Goal: Task Accomplishment & Management: Complete application form

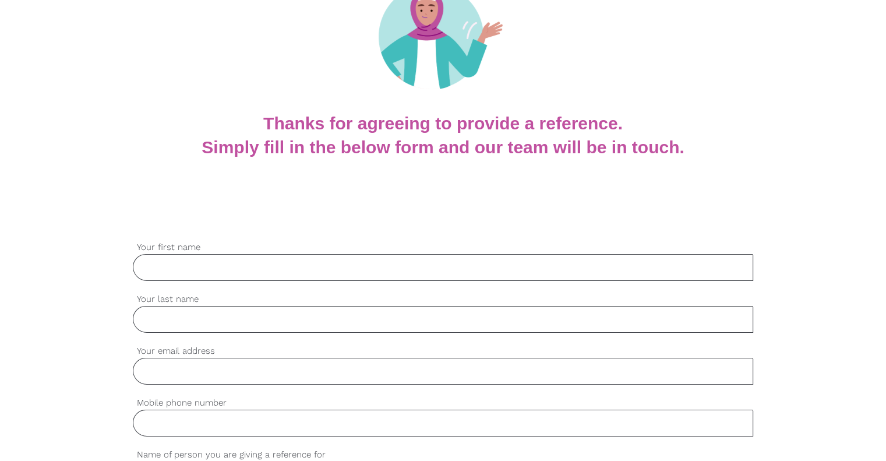
scroll to position [102, 0]
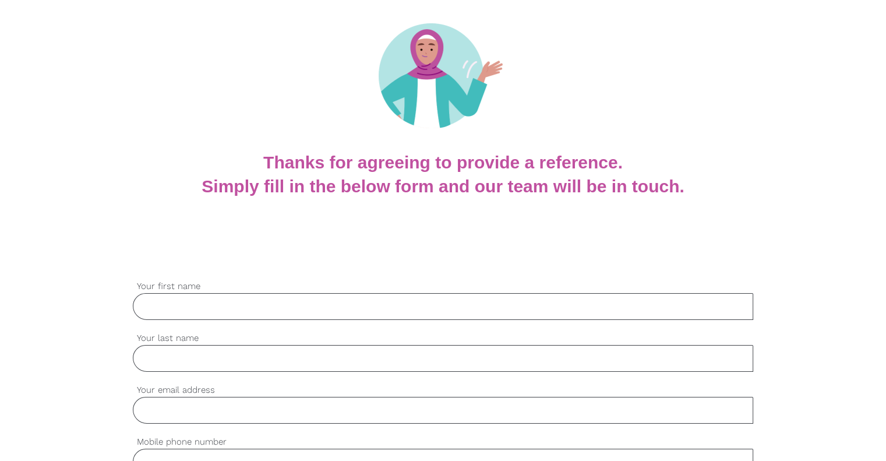
click at [245, 291] on label "Your first name" at bounding box center [443, 285] width 620 height 13
click at [245, 293] on input "Your first name" at bounding box center [443, 306] width 620 height 27
type input "Harry"
type input "Stubbs"
click at [162, 400] on input "Your email address" at bounding box center [443, 409] width 620 height 27
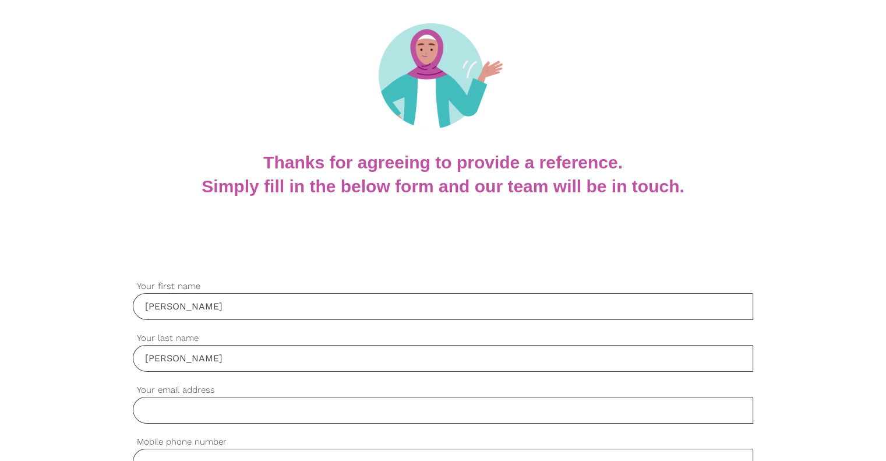
click at [346, 419] on input "Your email address" at bounding box center [443, 409] width 620 height 27
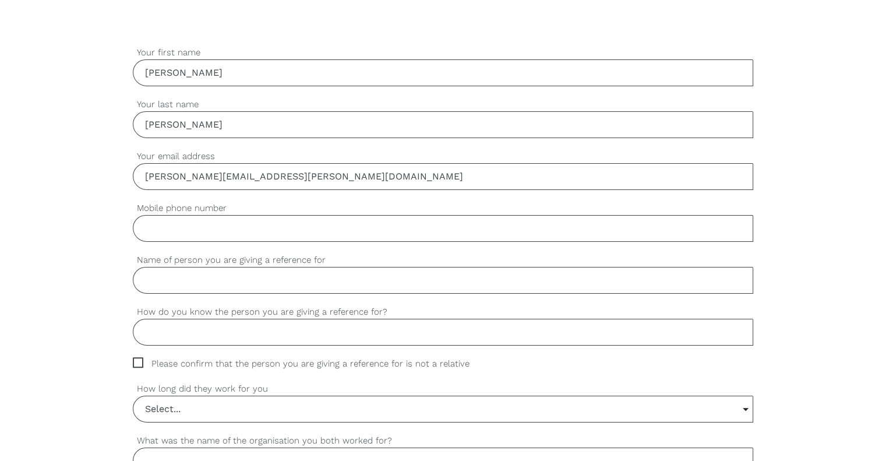
scroll to position [336, 0]
type input "harry.stubbs.hs@gmail.com"
click at [250, 242] on div "settings Mobile phone number" at bounding box center [443, 227] width 620 height 52
click at [244, 232] on input "Mobile phone number" at bounding box center [443, 227] width 620 height 27
type input "0490447474"
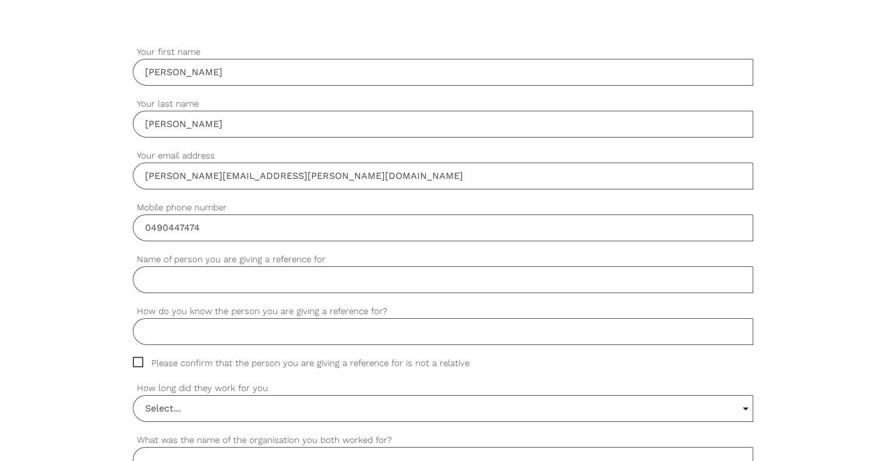
click at [205, 286] on input "Name of person you are giving a reference for" at bounding box center [443, 279] width 620 height 27
type input "Ifedayo Sanusi"
click at [198, 327] on input "How do you know the person you are giving a reference for?" at bounding box center [443, 331] width 620 height 27
type input "Employee"
click at [134, 363] on span "Please confirm that the person you are giving a reference for is not a relative" at bounding box center [312, 362] width 359 height 13
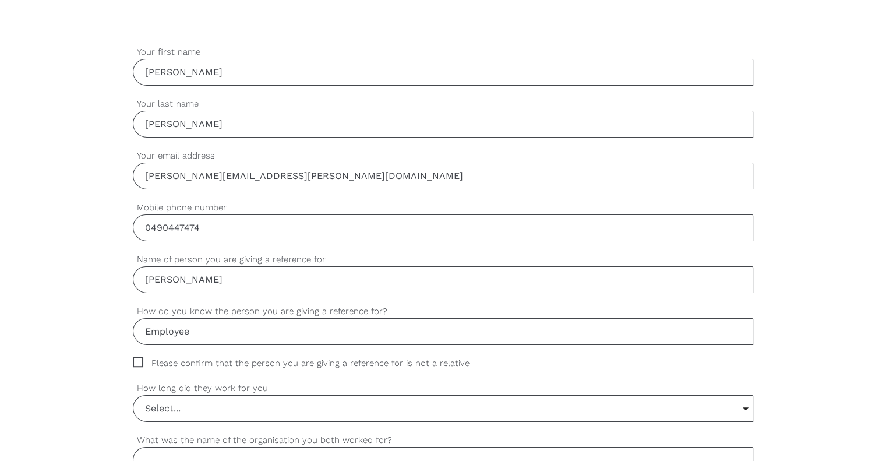
click at [134, 363] on input "Please confirm that the person you are giving a reference for is not a relative" at bounding box center [137, 360] width 8 height 8
checkbox input "true"
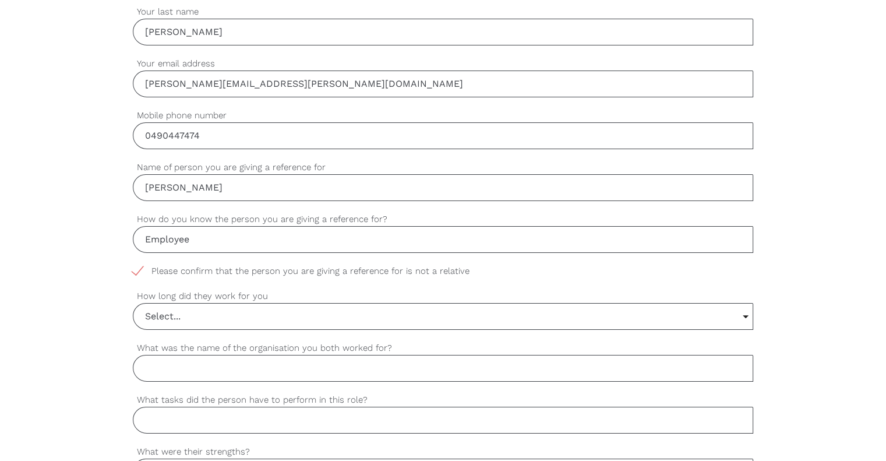
scroll to position [429, 0]
click at [178, 316] on input "Select..." at bounding box center [442, 315] width 619 height 26
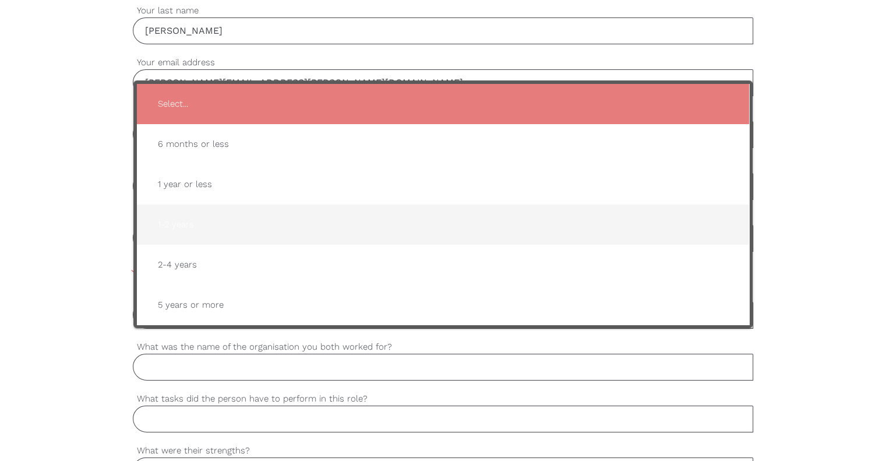
click at [185, 235] on span "1-2 years" at bounding box center [442, 224] width 589 height 29
type input "1-2 years"
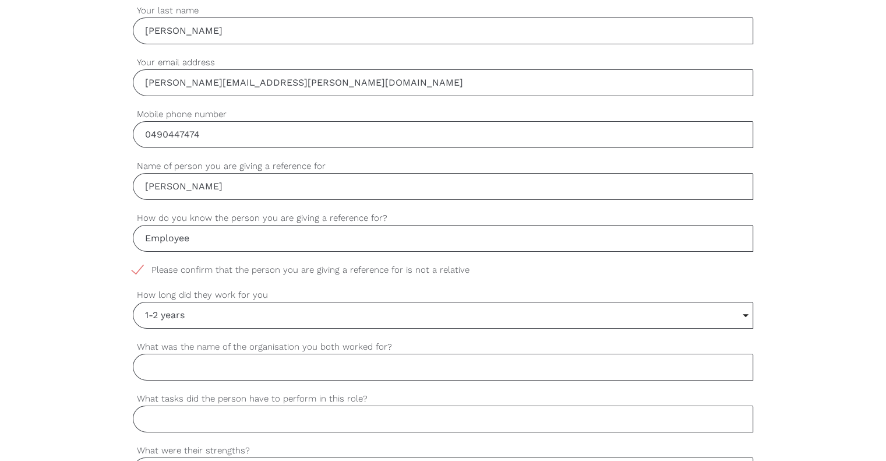
click at [177, 370] on input "What was the name of the organisation you both worked for?" at bounding box center [443, 366] width 620 height 27
type input "HSS Logistics"
click at [170, 419] on input "What tasks did the person have to perform in this role?" at bounding box center [443, 418] width 620 height 27
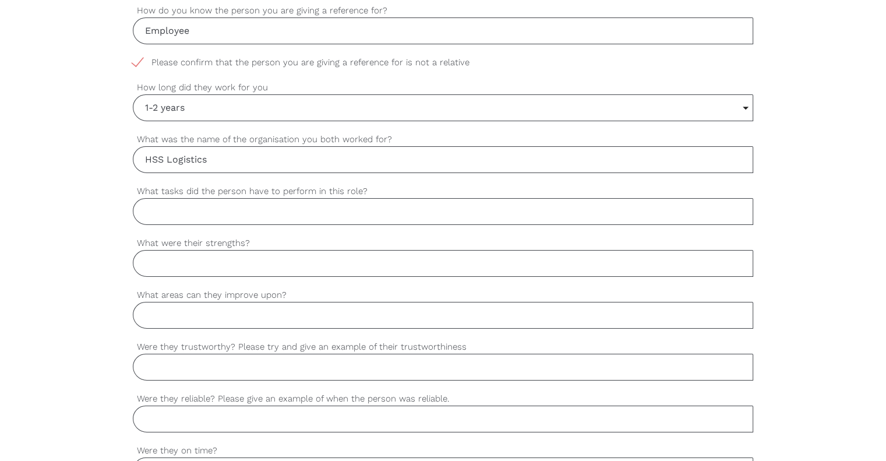
scroll to position [635, 0]
drag, startPoint x: 137, startPoint y: 190, endPoint x: 381, endPoint y: 196, distance: 244.0
click at [381, 196] on label "What tasks did the person have to perform in this role?" at bounding box center [443, 192] width 620 height 13
copy label "What tasks did the person have to perform in this role?"
click at [226, 216] on input "What tasks did the person have to perform in this role?" at bounding box center [443, 213] width 620 height 27
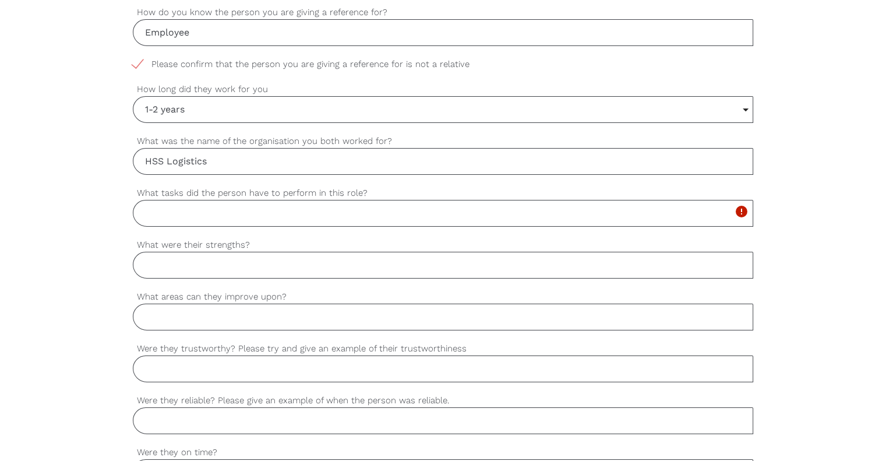
paste input "Ifedayo managed scheduling, communication, and documentation while maintaining …"
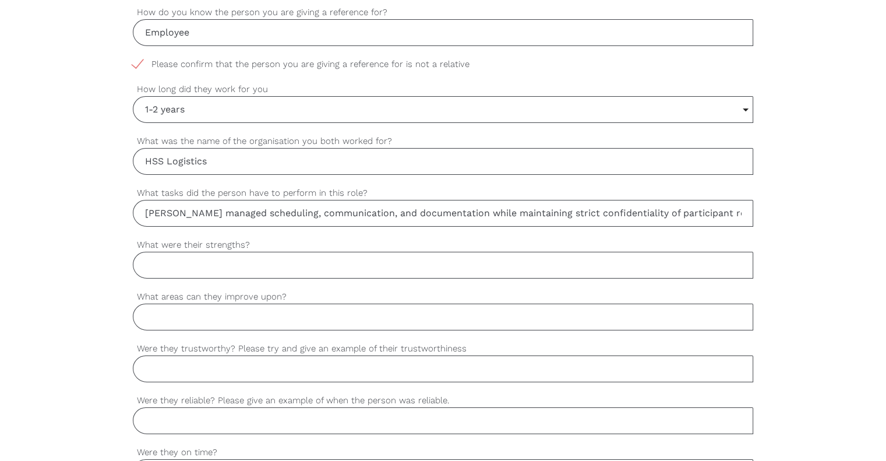
scroll to position [0, 983]
type input "Ifedayo managed scheduling, communication, and documentation while maintaining …"
click at [136, 240] on label "What were their strengths?" at bounding box center [443, 244] width 620 height 13
click at [136, 252] on input "What were their strengths?" at bounding box center [443, 265] width 620 height 27
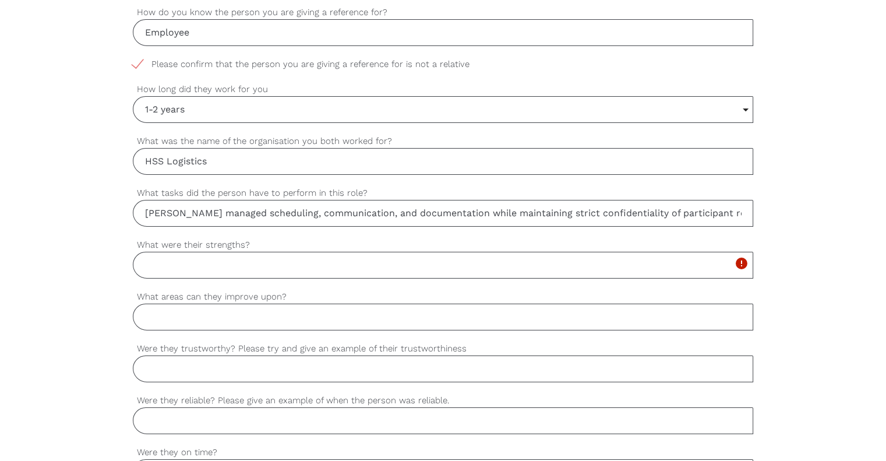
click at [200, 260] on input "What were their strengths?" at bounding box center [443, 265] width 620 height 27
paste input "Ifedayo is compassionate, reliable, and highly organised, with excellent commun…"
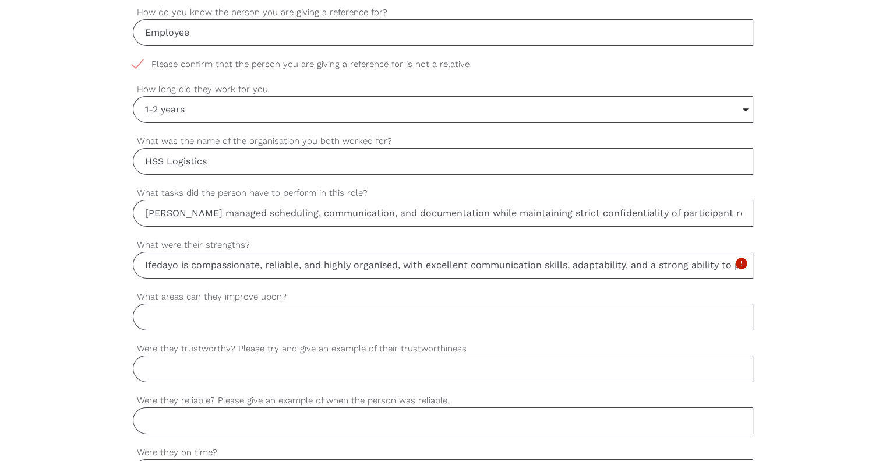
scroll to position [0, 279]
type input "Ifedayo is compassionate, reliable, and highly organised, with excellent commun…"
drag, startPoint x: 132, startPoint y: 296, endPoint x: 246, endPoint y: 295, distance: 114.1
click at [246, 295] on div "settings Harry Your first name settings Stubbs Your last name settings harry.st…" at bounding box center [443, 269] width 886 height 1093
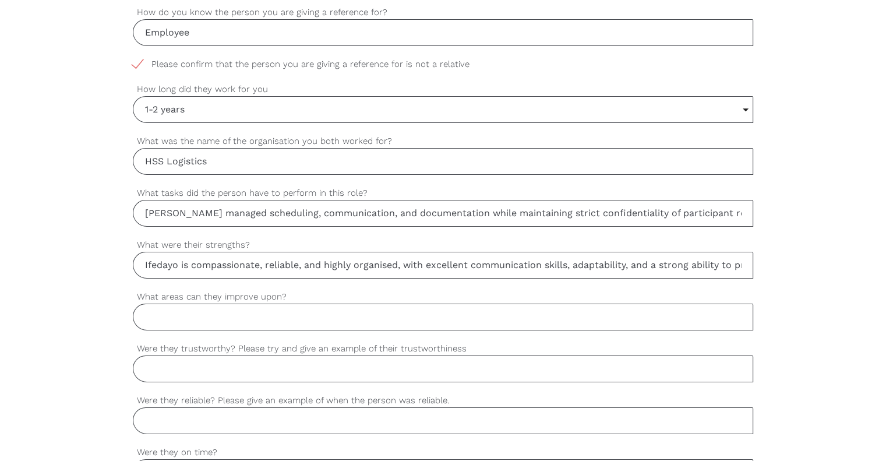
click at [249, 320] on input "What areas can they improve upon?" at bounding box center [443, 316] width 620 height 27
paste input "Ifedayo is still building experience with complex administrative tasks and tech…"
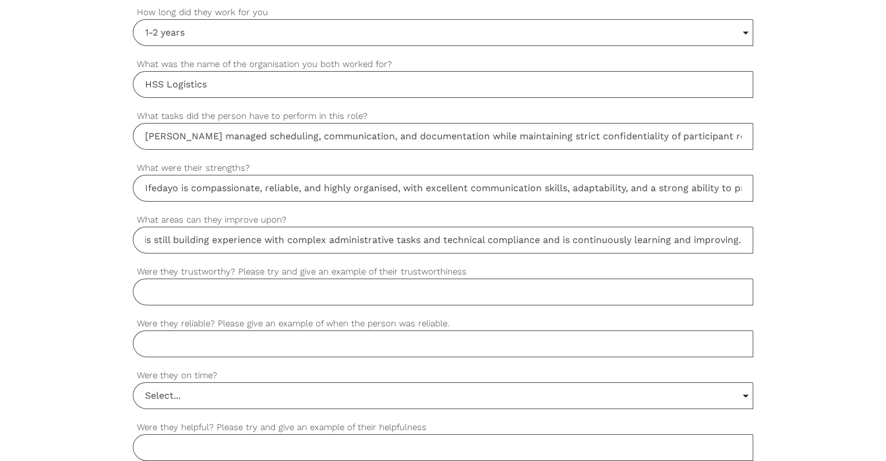
scroll to position [714, 0]
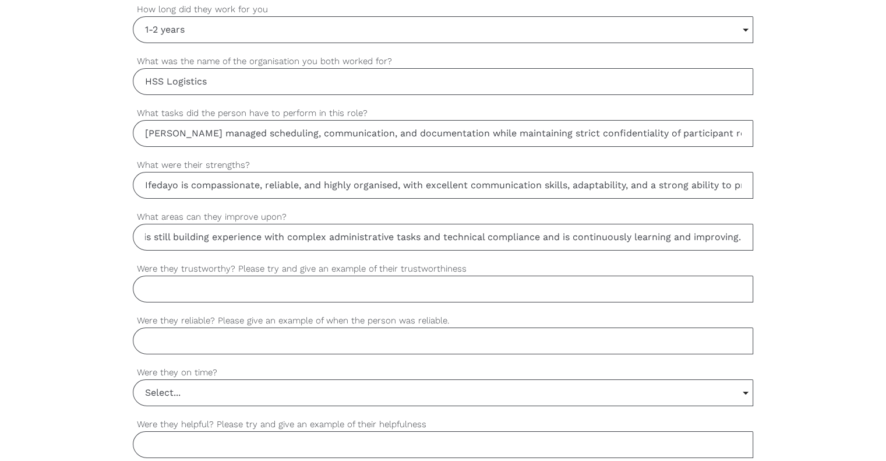
type input "Ifedayo is still building experience with complex administrative tasks and tech…"
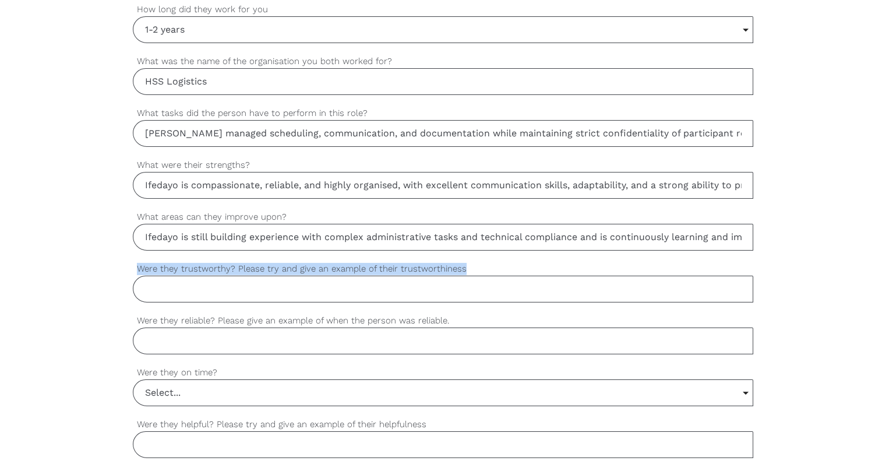
drag, startPoint x: 135, startPoint y: 262, endPoint x: 459, endPoint y: 268, distance: 323.8
click at [459, 268] on label "Were they trustworthy? Please try and give an example of their trustworthiness" at bounding box center [443, 268] width 620 height 13
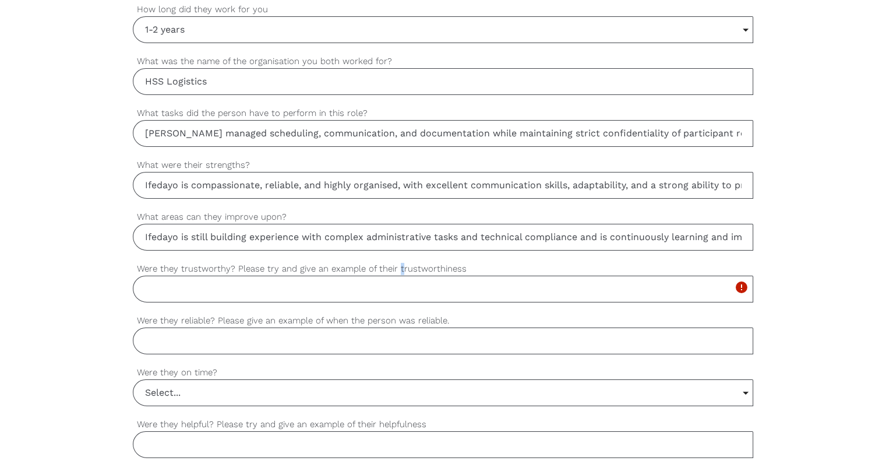
drag, startPoint x: 442, startPoint y: 272, endPoint x: 396, endPoint y: 261, distance: 47.4
click at [396, 262] on label "Were they trustworthy? Please try and give an example of their trustworthiness" at bounding box center [443, 268] width 620 height 13
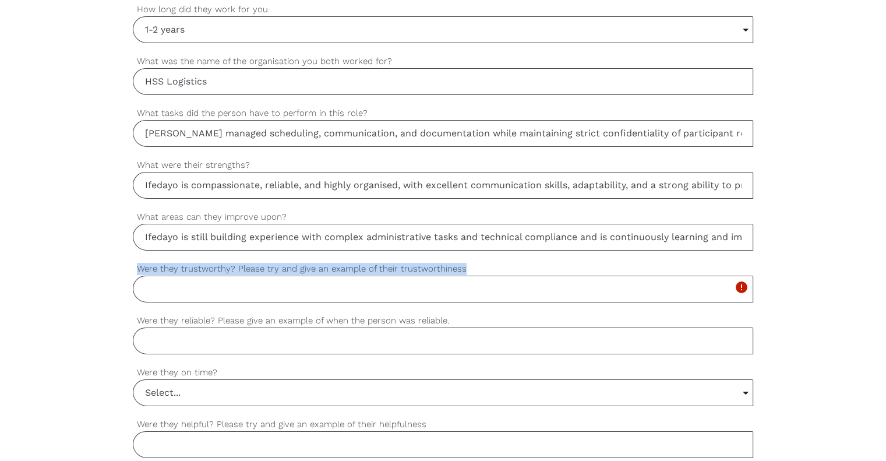
drag, startPoint x: 463, startPoint y: 267, endPoint x: 163, endPoint y: 274, distance: 299.9
click at [163, 274] on div "Were they trustworthy? Please try and give an example of their trustworthiness …" at bounding box center [443, 282] width 620 height 40
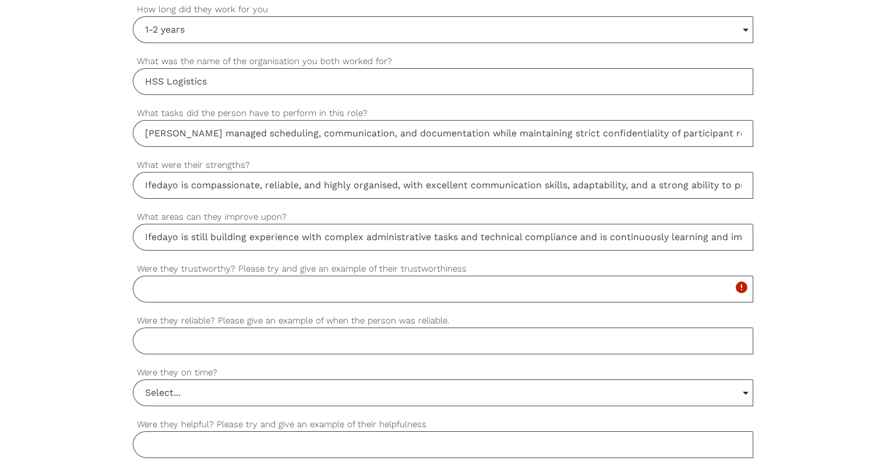
click at [165, 256] on div "settings Ifedayo is still building experience with complex administrative tasks…" at bounding box center [443, 236] width 620 height 52
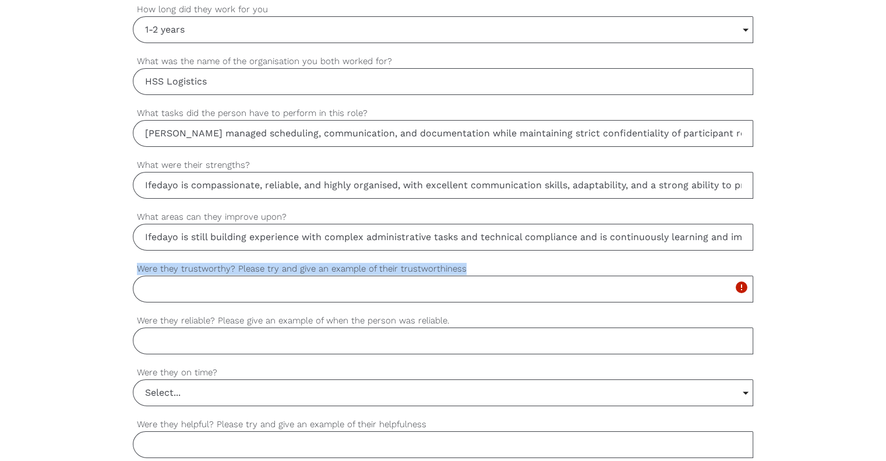
drag, startPoint x: 134, startPoint y: 265, endPoint x: 493, endPoint y: 263, distance: 358.6
click at [493, 263] on label "Were they trustworthy? Please try and give an example of their trustworthiness" at bounding box center [443, 268] width 620 height 13
copy label "Were they trustworthy? Please try and give an example of their trustworthiness"
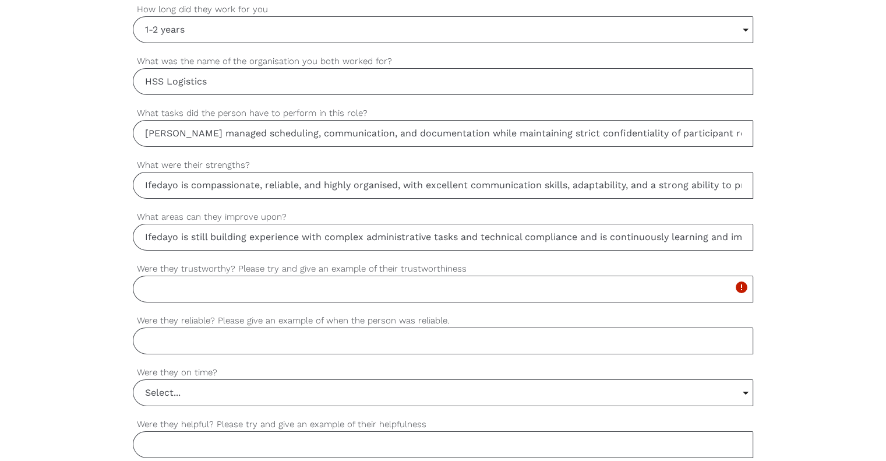
click at [198, 294] on input "Were they trustworthy? Please try and give an example of their trustworthiness" at bounding box center [443, 288] width 620 height 27
paste input "Yes, Ifedayo is very trustworthy. For example, she consistently managed sensiti…"
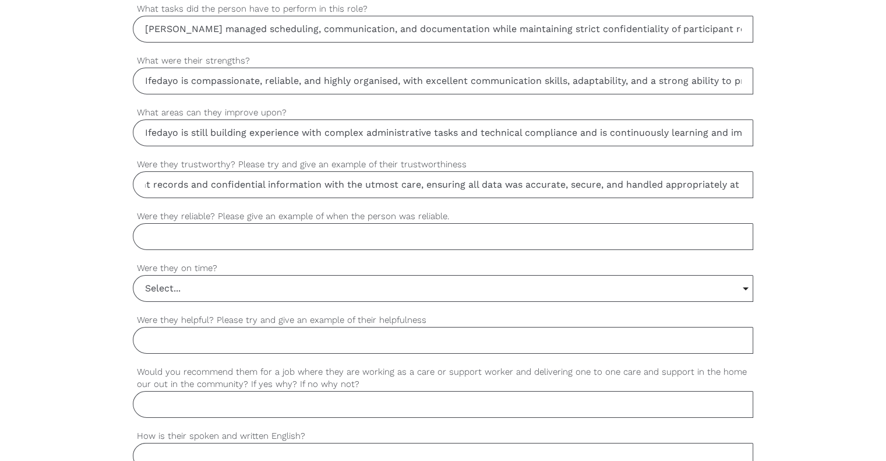
scroll to position [823, 0]
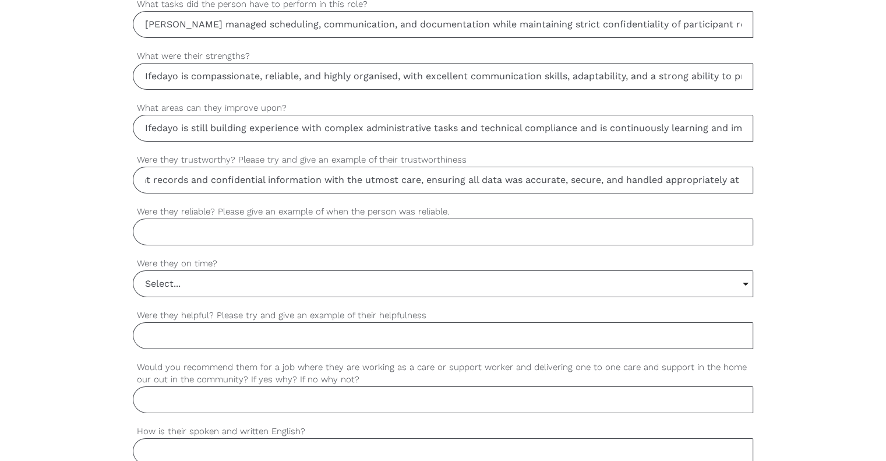
type input "Yes, Ifedayo is very trustworthy. For example, she consistently managed sensiti…"
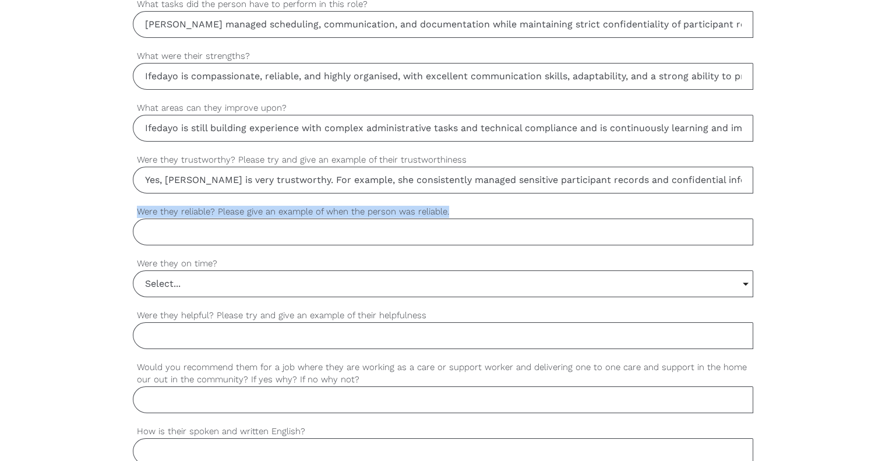
drag, startPoint x: 447, startPoint y: 208, endPoint x: 137, endPoint y: 213, distance: 310.3
click at [137, 213] on label "Were they reliable? Please give an example of when the person was reliable." at bounding box center [443, 211] width 620 height 13
copy label "Were they reliable? Please give an example of when the person was reliable."
click at [193, 235] on input "Were they reliable? Please give an example of when the person was reliable." at bounding box center [443, 231] width 620 height 27
paste input "Yes, Ifedayo is very reliable, consistently meeting deadlines and managing sche…"
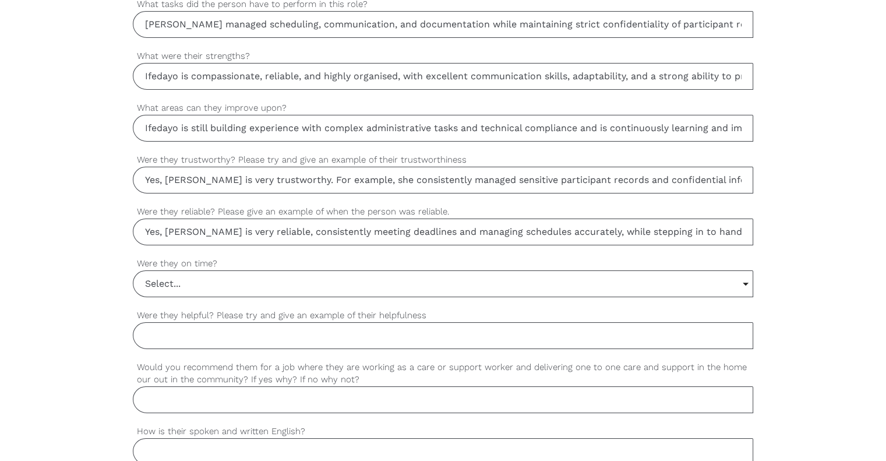
scroll to position [0, 217]
type input "Yes, Ifedayo is very reliable, consistently meeting deadlines and managing sche…"
click at [359, 179] on input "Yes, Ifedayo is very trustworthy. For example, she consistently managed sensiti…" at bounding box center [443, 180] width 620 height 27
type input "Yes, Ifedayo is very trustworthy. She consistently managed sensitive participan…"
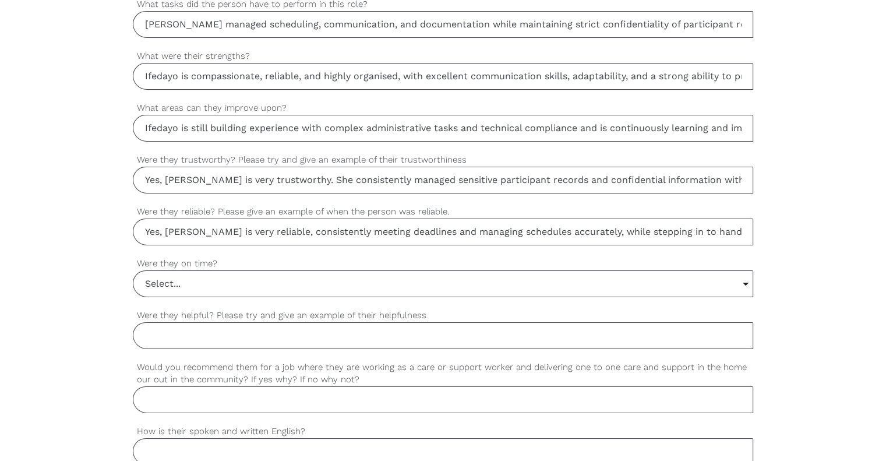
click at [256, 284] on input "Select..." at bounding box center [442, 284] width 619 height 26
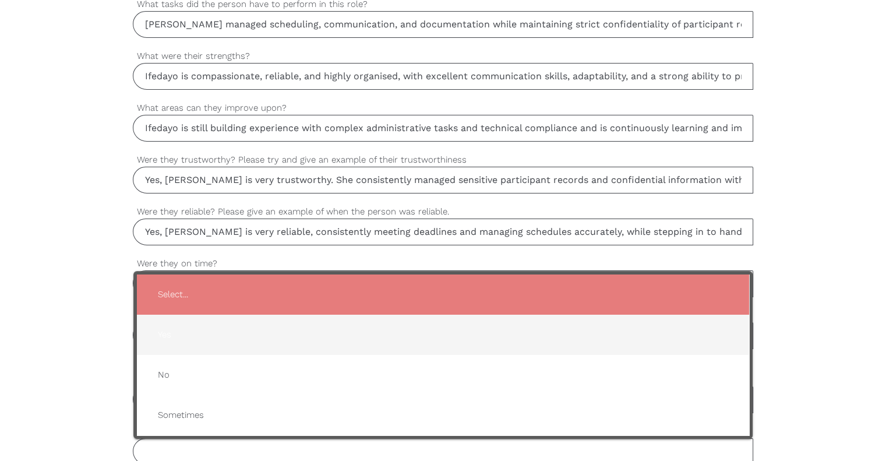
click at [217, 339] on span "Yes" at bounding box center [442, 334] width 589 height 29
type input "Yes"
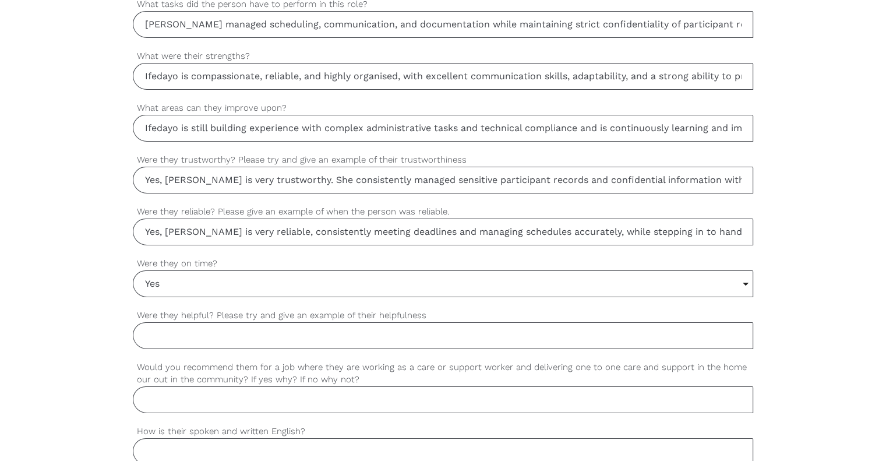
click at [217, 331] on input "Were they helpful? Please try and give an example of their helpfulness" at bounding box center [443, 335] width 620 height 27
drag, startPoint x: 139, startPoint y: 311, endPoint x: 431, endPoint y: 311, distance: 292.3
click at [431, 311] on label "Were they helpful? Please try and give an example of their helpfulness" at bounding box center [443, 315] width 620 height 13
copy label "Were they helpful? Please try and give an example of their helpfulness"
click at [179, 331] on input "Were they helpful? Please try and give an example of their helpfulness" at bounding box center [443, 335] width 620 height 27
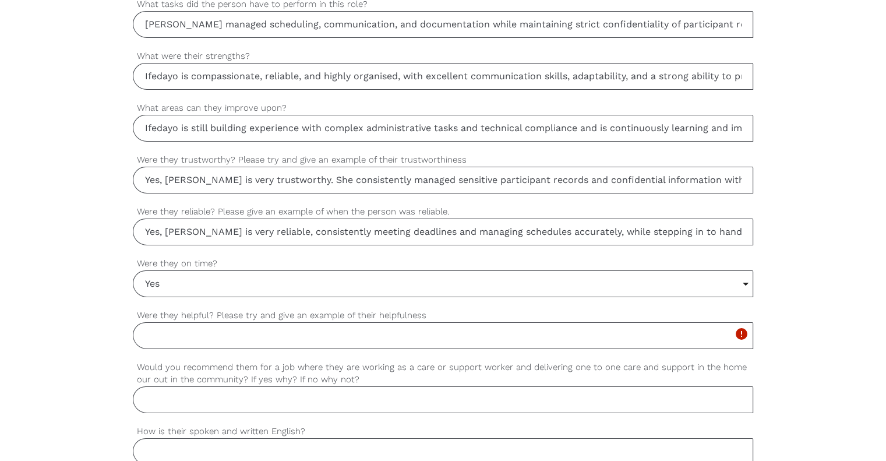
paste input "Yes, Ifedayo is very helpful, often going out of her way to support participant…"
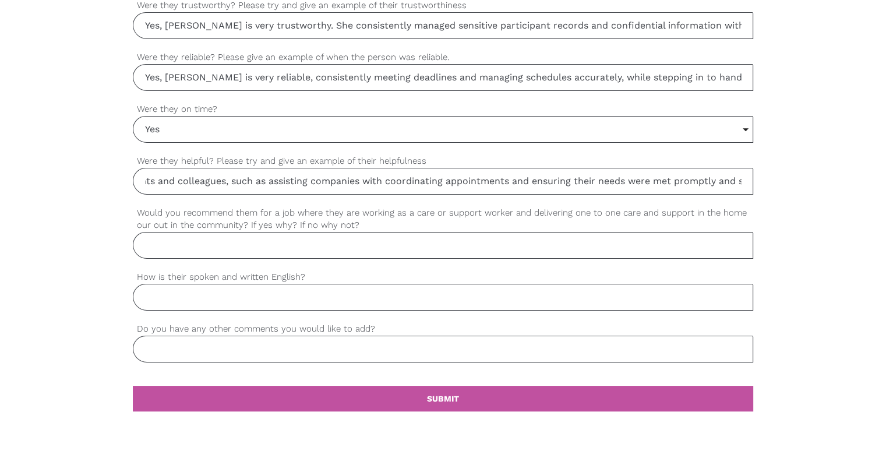
scroll to position [977, 0]
type input "Yes, Ifedayo is very helpful, often going out of her way to support participant…"
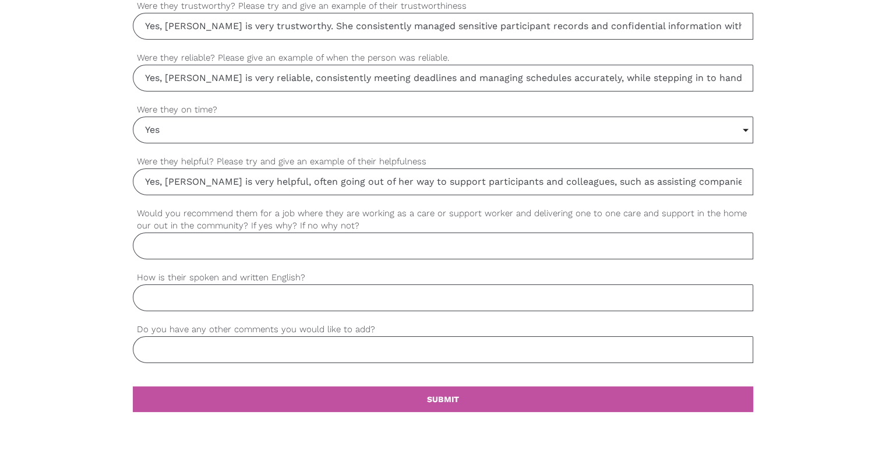
click at [249, 241] on input "Would you recommend them for a job where they are working as a care or support …" at bounding box center [443, 245] width 620 height 27
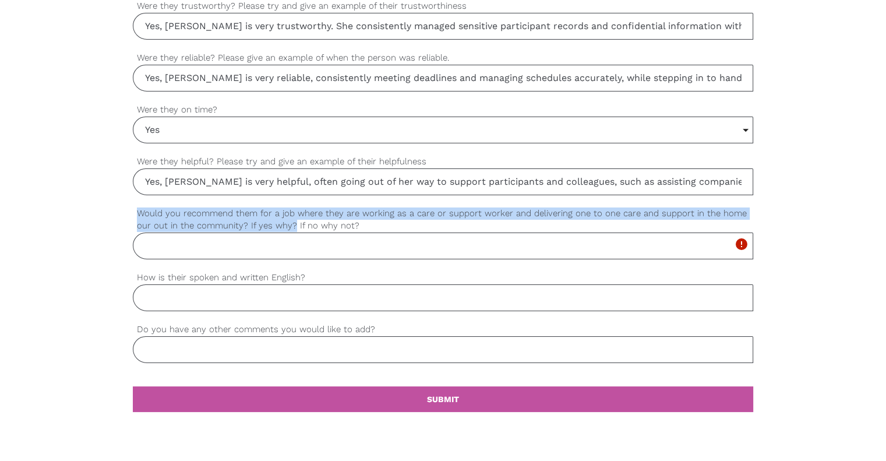
drag, startPoint x: 137, startPoint y: 208, endPoint x: 292, endPoint y: 223, distance: 155.6
click at [292, 223] on label "Would you recommend them for a job where they are working as a care or support …" at bounding box center [443, 220] width 620 height 26
copy label "Would you recommend them for a job where they are working as a care or support …"
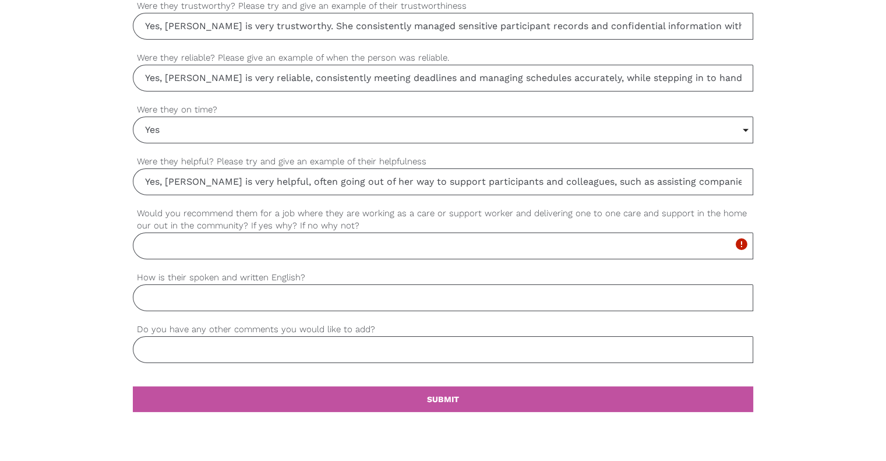
click at [200, 249] on input "Would you recommend them for a job where they are working as a care or support …" at bounding box center [443, 245] width 620 height 27
paste input "Yes, I would highly recommend Ifedayo for a role as a care or support worker. S…"
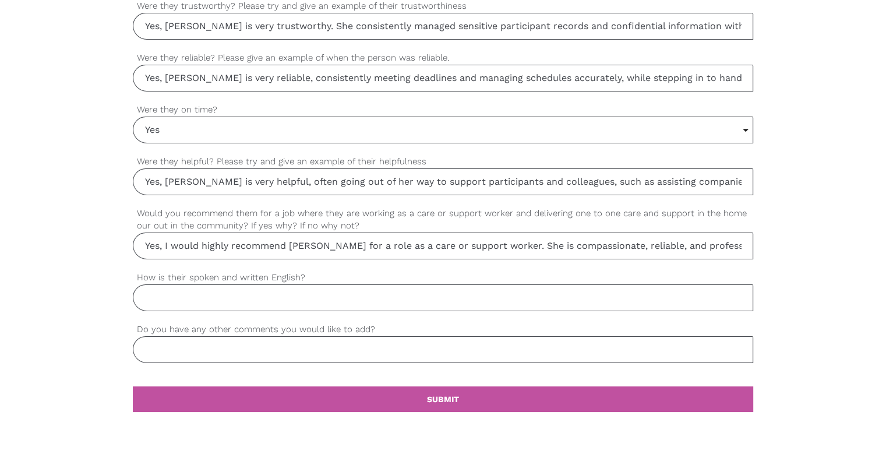
scroll to position [0, 999]
type input "Yes, I would highly recommend Ifedayo for a role as a care or support worker. S…"
click at [205, 303] on input "How is their spoken and written English?" at bounding box center [443, 297] width 620 height 27
type input "t"
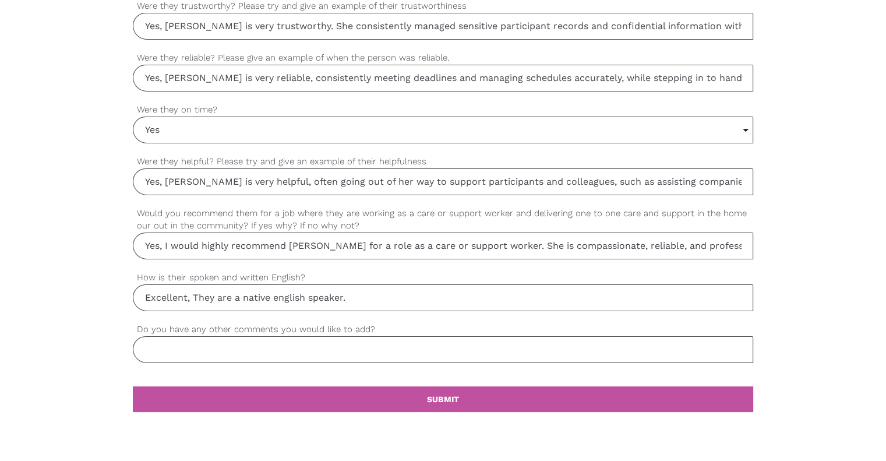
click at [292, 299] on input "Excellent, They are a native english speaker." at bounding box center [443, 297] width 620 height 27
type input "Excellent, They are a native English speaker."
drag, startPoint x: 139, startPoint y: 326, endPoint x: 392, endPoint y: 328, distance: 253.8
click at [392, 328] on label "Do you have any other comments you would like to add?" at bounding box center [443, 329] width 620 height 13
copy label "Do you have any other comments you would like to add?"
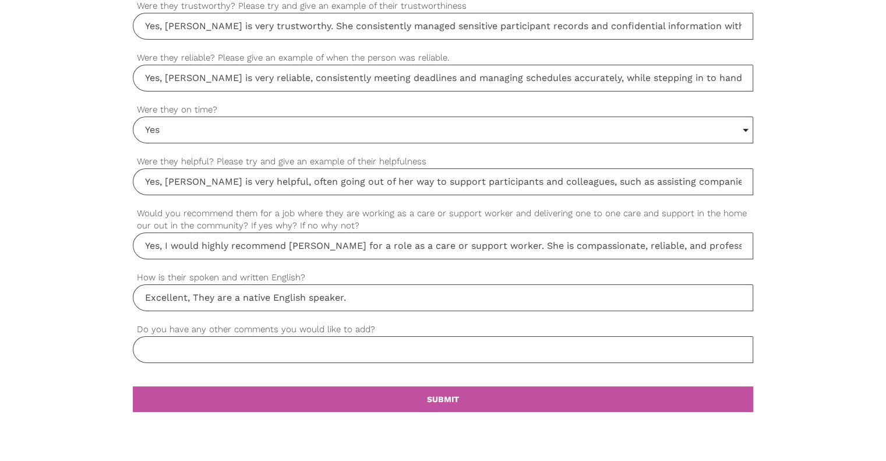
click at [163, 351] on input "Do you have any other comments you would like to add?" at bounding box center [443, 349] width 620 height 27
paste input "It’s sad to see Ifedayo move on to another career path, and she will be greatly…"
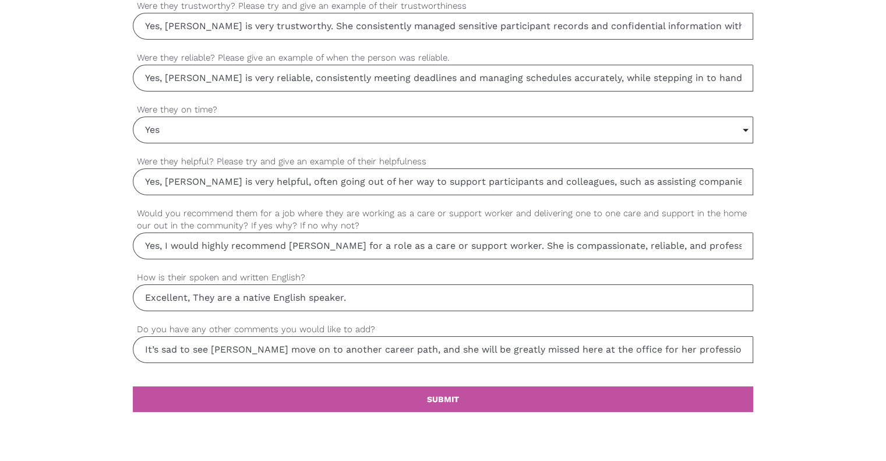
scroll to position [0, 1581]
type input "It’s sad to see Ifedayo move on to another career path, and she will be greatly…"
click at [196, 400] on link "settings SUBMIT" at bounding box center [443, 399] width 620 height 26
